Goal: Information Seeking & Learning: Learn about a topic

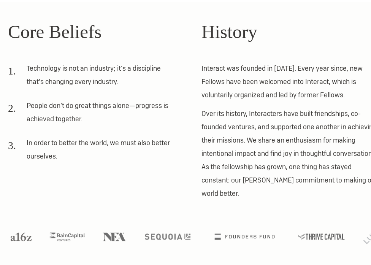
scroll to position [205, 0]
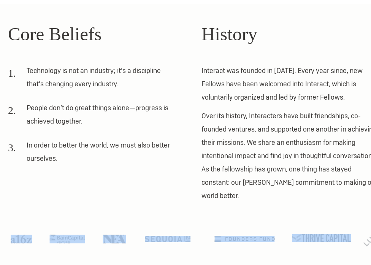
drag, startPoint x: 9, startPoint y: 239, endPoint x: 344, endPoint y: 240, distance: 334.1
click at [344, 240] on ul at bounding box center [193, 242] width 381 height 17
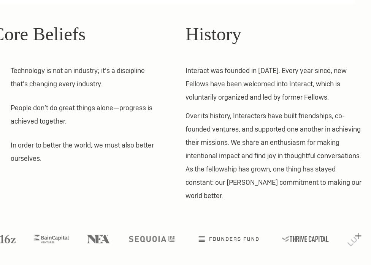
click at [116, 159] on li "In order to better the world, we must also better ourselves." at bounding box center [75, 154] width 167 height 32
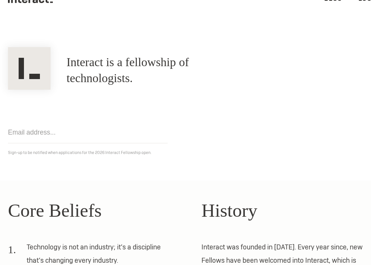
scroll to position [29, 0]
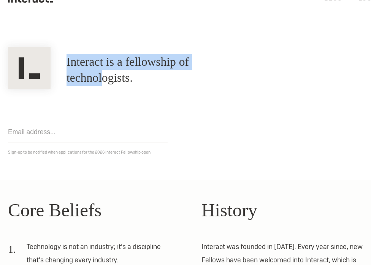
drag, startPoint x: 65, startPoint y: 70, endPoint x: 244, endPoint y: 76, distance: 178.5
click at [244, 76] on div "Interact is a fellowship of technologists. A fellowship of technologists." at bounding box center [193, 69] width 386 height 39
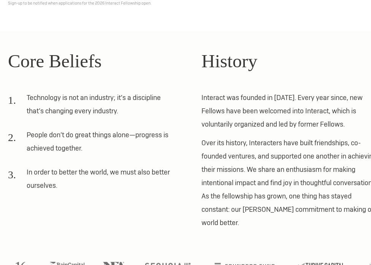
scroll to position [207, 0]
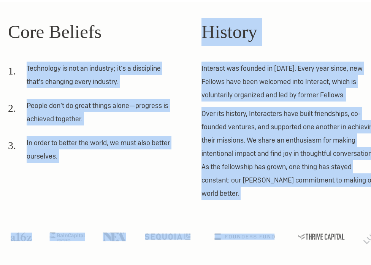
drag, startPoint x: 24, startPoint y: 65, endPoint x: 238, endPoint y: 248, distance: 282.2
click at [238, 248] on section "Core Beliefs Technology is not an industry; it’s a discipline that’s changing e…" at bounding box center [185, 133] width 371 height 263
click at [261, 191] on p "Over its history, Interacters have built friendships, co-founded ventures, and …" at bounding box center [289, 153] width 177 height 93
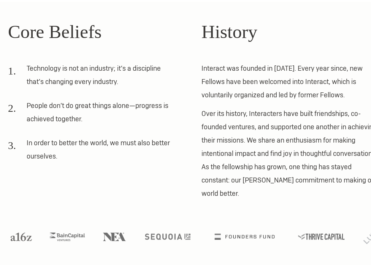
scroll to position [0, 0]
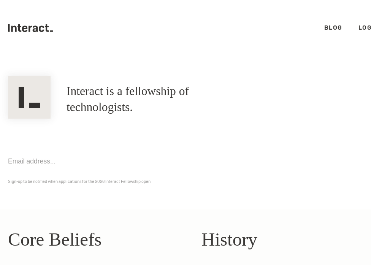
click at [96, 166] on input "email" at bounding box center [87, 161] width 159 height 22
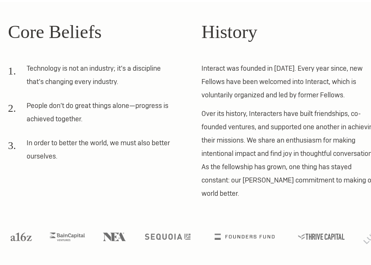
scroll to position [207, 16]
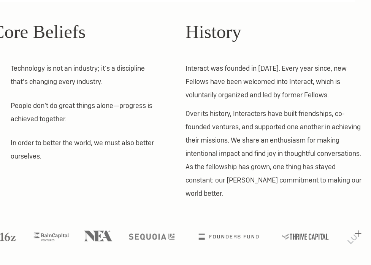
click at [99, 235] on img at bounding box center [98, 235] width 29 height 11
